Goal: Task Accomplishment & Management: Complete application form

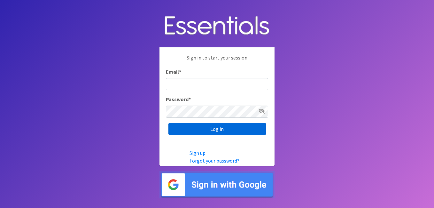
type input "[PERSON_NAME][EMAIL_ADDRESS][DOMAIN_NAME]"
click at [216, 132] on input "Log in" at bounding box center [216, 129] width 97 height 12
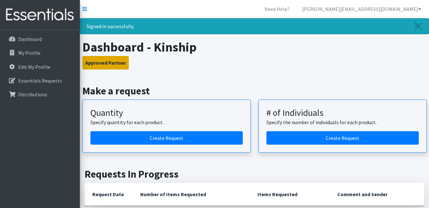
click at [114, 57] on button "Approved Partner" at bounding box center [105, 62] width 46 height 13
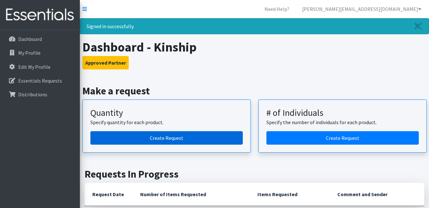
click at [170, 136] on link "Create Request" at bounding box center [166, 137] width 152 height 13
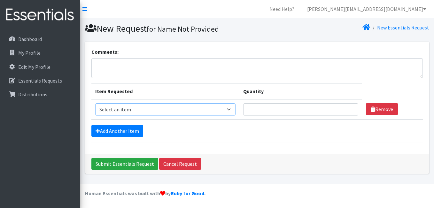
click at [203, 113] on select "Select an item Adult Briefs (Medium) Adult Briefs (XL) Adult Briefs (XS) Adult …" at bounding box center [165, 109] width 140 height 12
select select "4634"
click at [95, 103] on select "Select an item Adult Briefs (Medium) Adult Briefs (XL) Adult Briefs (XS) Adult …" at bounding box center [165, 109] width 140 height 12
click at [270, 108] on input "Quantity" at bounding box center [300, 109] width 115 height 12
type input "750"
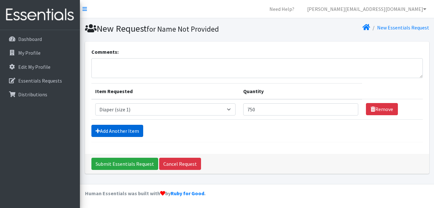
click at [123, 128] on link "Add Another Item" at bounding box center [117, 131] width 52 height 12
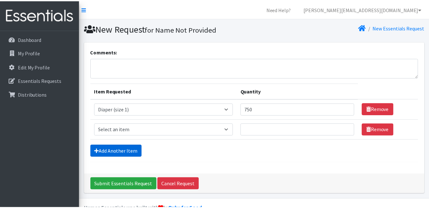
scroll to position [15, 0]
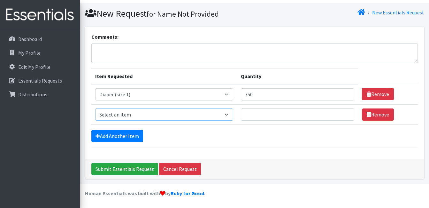
click at [137, 115] on select "Select an item Adult Briefs (Medium) Adult Briefs (XL) Adult Briefs (XS) Adult …" at bounding box center [164, 114] width 138 height 12
select select "4635"
click at [95, 108] on select "Select an item Adult Briefs (Medium) Adult Briefs (XL) Adult Briefs (XS) Adult …" at bounding box center [164, 114] width 138 height 12
click at [278, 115] on input "Quantity" at bounding box center [297, 114] width 113 height 12
type input "750"
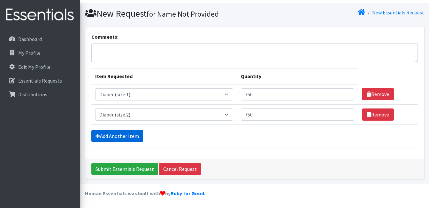
click at [116, 139] on link "Add Another Item" at bounding box center [117, 136] width 52 height 12
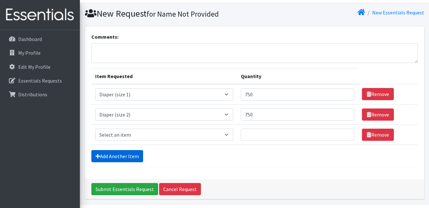
scroll to position [35, 0]
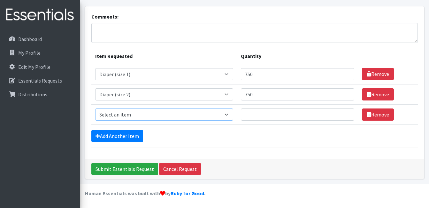
click at [163, 113] on select "Select an item Adult Briefs (Medium) Adult Briefs (XL) Adult Briefs (XS) Adult …" at bounding box center [164, 114] width 138 height 12
select select "4644"
click at [95, 108] on select "Select an item Adult Briefs (Medium) Adult Briefs (XL) Adult Briefs (XS) Adult …" at bounding box center [164, 114] width 138 height 12
click at [262, 111] on input "Quantity" at bounding box center [297, 114] width 113 height 12
type input "750"
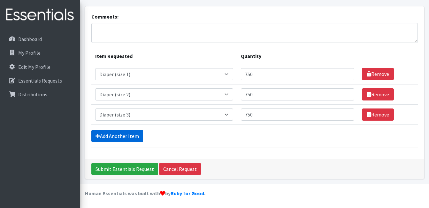
click at [129, 135] on link "Add Another Item" at bounding box center [117, 136] width 52 height 12
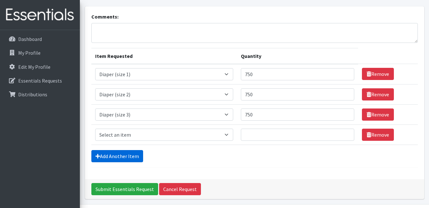
scroll to position [55, 0]
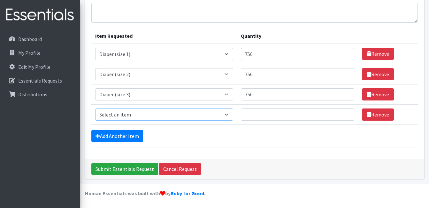
click at [137, 117] on select "Select an item Adult Briefs (Medium) Adult Briefs (XL) Adult Briefs (XS) Adult …" at bounding box center [164, 114] width 138 height 12
select select "4645"
click at [95, 108] on select "Select an item Adult Briefs (Medium) Adult Briefs (XL) Adult Briefs (XS) Adult …" at bounding box center [164, 114] width 138 height 12
click at [268, 115] on input "Quantity" at bounding box center [297, 114] width 113 height 12
type input "750"
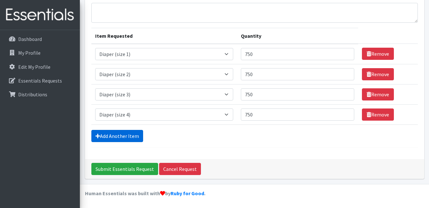
click at [115, 132] on link "Add Another Item" at bounding box center [117, 136] width 52 height 12
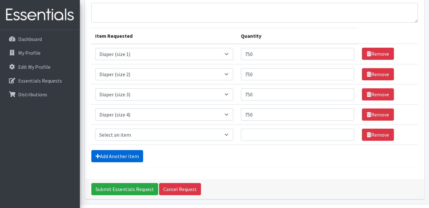
scroll to position [75, 0]
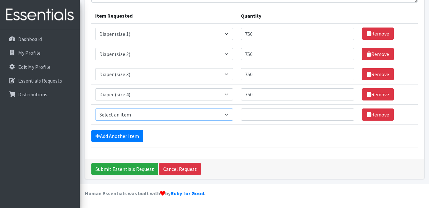
click at [148, 111] on select "Select an item Adult Briefs (Medium) Adult Briefs (XL) Adult Briefs (XS) Adult …" at bounding box center [164, 114] width 138 height 12
select select "4646"
click at [95, 108] on select "Select an item Adult Briefs (Medium) Adult Briefs (XL) Adult Briefs (XS) Adult …" at bounding box center [164, 114] width 138 height 12
click at [278, 110] on input "Quantity" at bounding box center [297, 114] width 113 height 12
type input "750"
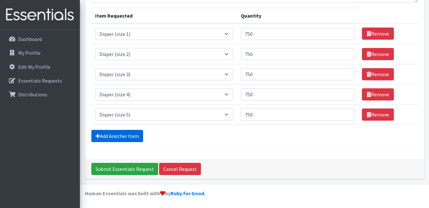
click at [122, 135] on link "Add Another Item" at bounding box center [117, 136] width 52 height 12
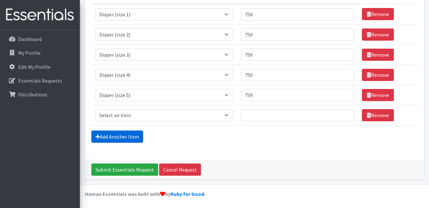
scroll to position [96, 0]
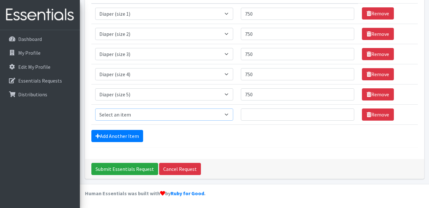
click at [159, 119] on select "Select an item Adult Briefs (Medium) Adult Briefs (XL) Adult Briefs (XS) Adult …" at bounding box center [164, 114] width 138 height 12
select select "4649"
click at [95, 108] on select "Select an item Adult Briefs (Medium) Adult Briefs (XL) Adult Briefs (XS) Adult …" at bounding box center [164, 114] width 138 height 12
click at [262, 109] on input "Quantity" at bounding box center [297, 114] width 113 height 12
type input "750"
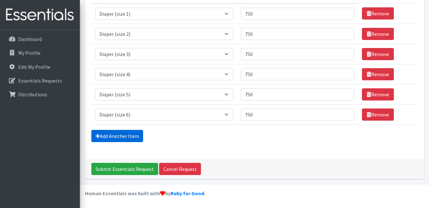
click at [127, 135] on link "Add Another Item" at bounding box center [117, 136] width 52 height 12
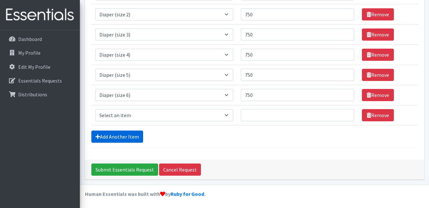
scroll to position [116, 0]
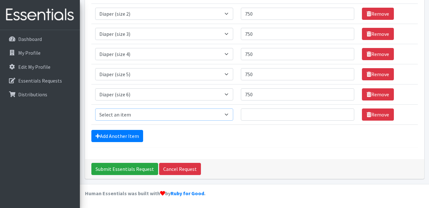
click at [150, 116] on select "Select an item Adult Briefs (Medium) Adult Briefs (XL) Adult Briefs (XS) Adult …" at bounding box center [164, 114] width 138 height 12
select select "4665"
click at [95, 108] on select "Select an item Adult Briefs (Medium) Adult Briefs (XL) Adult Briefs (XS) Adult …" at bounding box center [164, 114] width 138 height 12
click at [130, 131] on link "Add Another Item" at bounding box center [117, 136] width 52 height 12
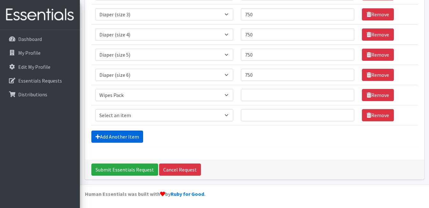
scroll to position [136, 0]
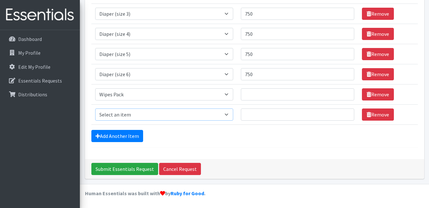
click at [159, 112] on select "Select an item Adult Briefs (Medium) Adult Briefs (XL) Adult Briefs (XS) Adult …" at bounding box center [164, 114] width 138 height 12
select select "12643"
click at [95, 108] on select "Select an item Adult Briefs (Medium) Adult Briefs (XL) Adult Briefs (XS) Adult …" at bounding box center [164, 114] width 138 height 12
click at [125, 134] on link "Add Another Item" at bounding box center [117, 136] width 52 height 12
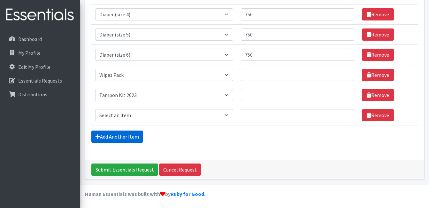
scroll to position [156, 0]
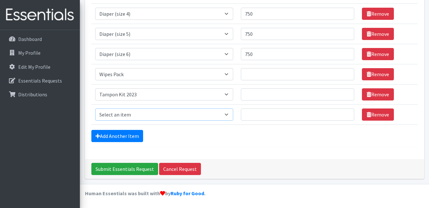
click at [151, 112] on select "Select an item Adult Briefs (Medium) Adult Briefs (XL) Adult Briefs (XS) Adult …" at bounding box center [164, 114] width 138 height 12
select select "12686"
click at [95, 108] on select "Select an item Adult Briefs (Medium) Adult Briefs (XL) Adult Briefs (XS) Adult …" at bounding box center [164, 114] width 138 height 12
click at [268, 74] on input "Quantity" at bounding box center [297, 74] width 113 height 12
type input "100"
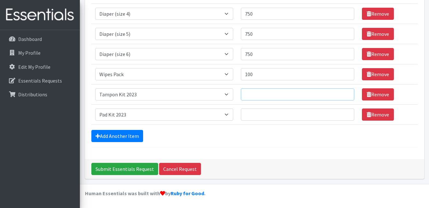
click at [259, 91] on input "Quantity" at bounding box center [297, 94] width 113 height 12
type input "30"
click at [259, 120] on input "Quantity" at bounding box center [297, 114] width 113 height 12
type input "30"
click at [259, 147] on hr at bounding box center [254, 147] width 327 height 0
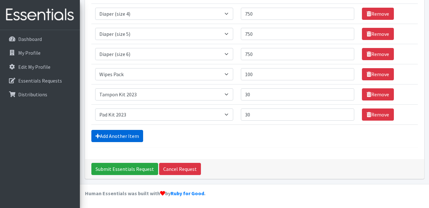
click at [125, 138] on link "Add Another Item" at bounding box center [117, 136] width 52 height 12
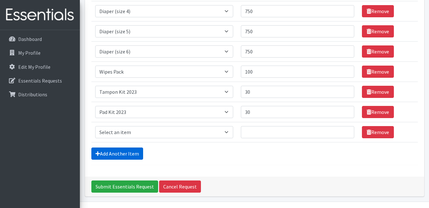
scroll to position [176, 0]
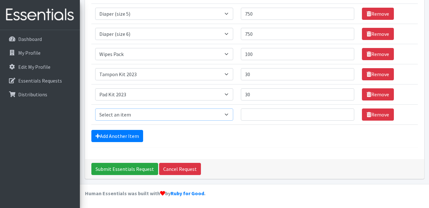
click at [166, 119] on select "Select an item Adult Briefs (Medium) Adult Briefs (XL) Adult Briefs (XS) Adult …" at bounding box center [164, 114] width 138 height 12
click at [254, 141] on div "Add Another Item" at bounding box center [254, 136] width 327 height 12
click at [133, 163] on input "Submit Essentials Request" at bounding box center [124, 169] width 67 height 12
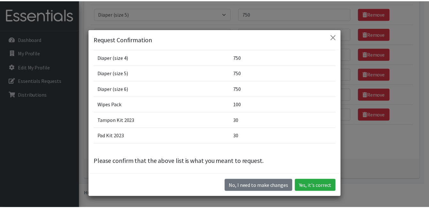
scroll to position [70, 0]
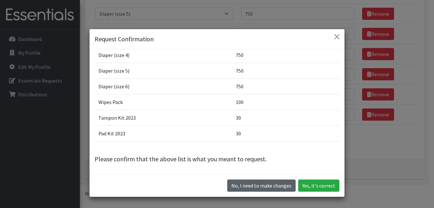
click at [269, 187] on button "No, I need to make changes" at bounding box center [261, 185] width 68 height 12
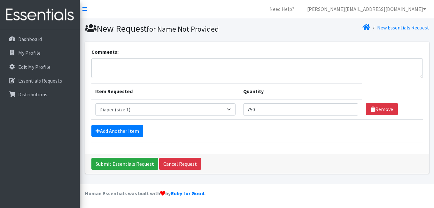
select select "4634"
click at [41, 43] on link "Dashboard" at bounding box center [40, 39] width 75 height 13
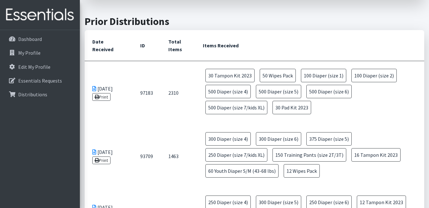
scroll to position [239, 0]
